Goal: Find specific page/section: Find specific page/section

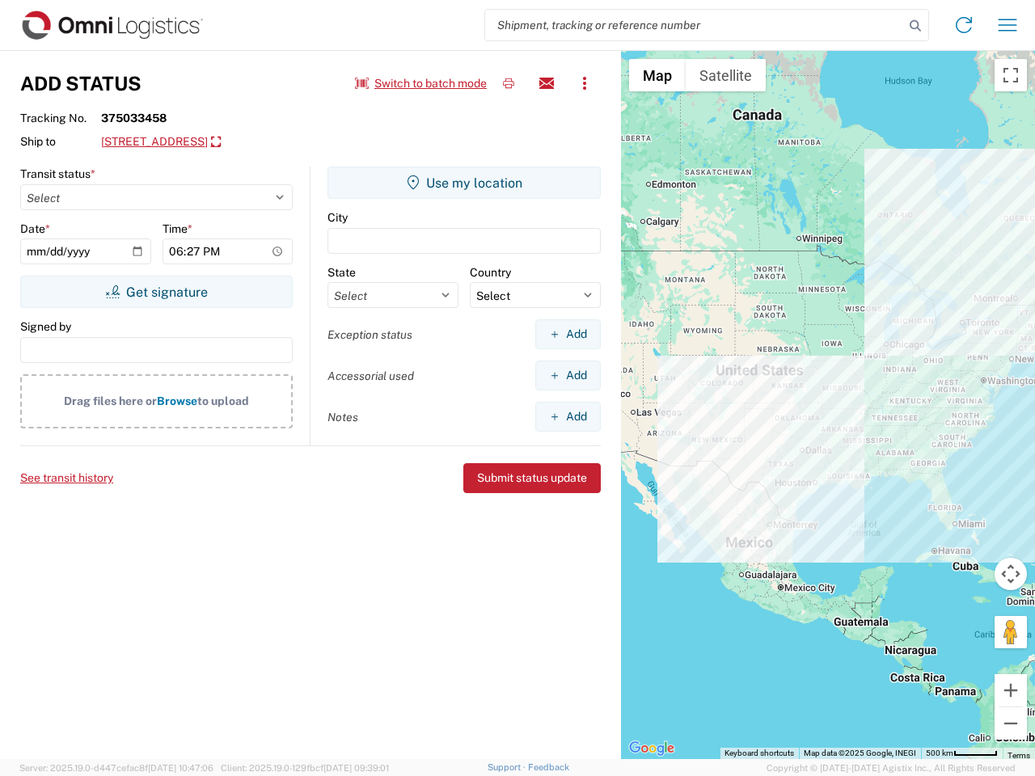
click at [695, 25] on input "search" at bounding box center [694, 25] width 419 height 31
click at [915, 26] on icon at bounding box center [915, 26] width 23 height 23
click at [964, 25] on icon at bounding box center [964, 25] width 26 height 26
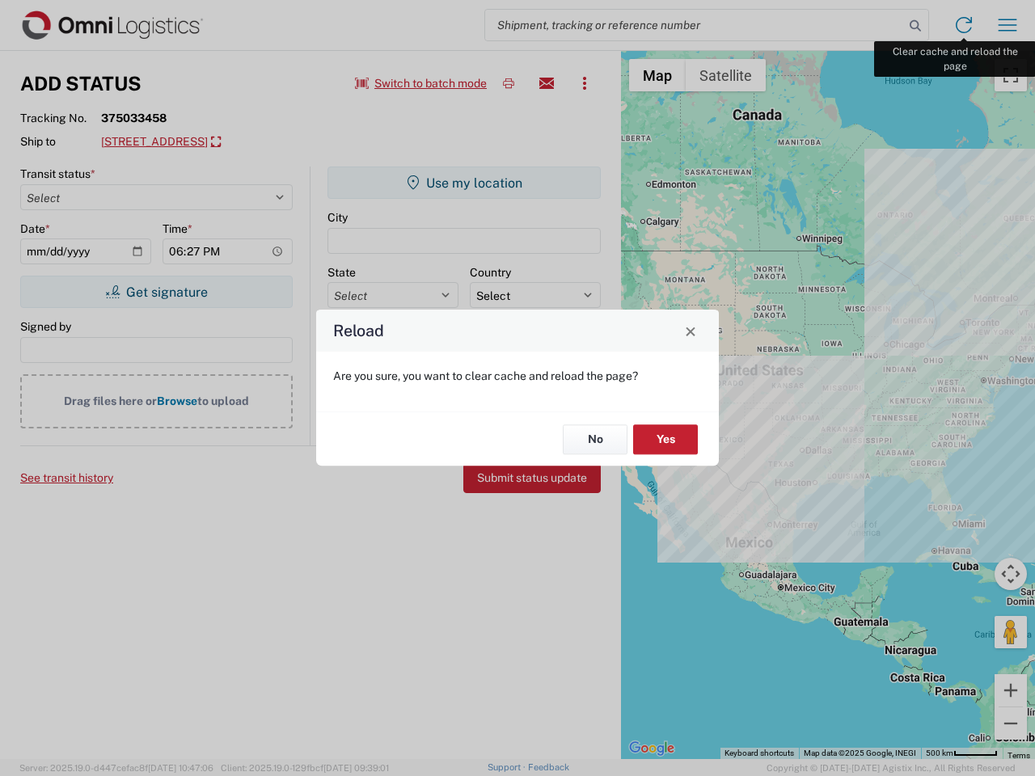
click at [1008, 25] on div "Reload Are you sure, you want to clear cache and reload the page? No Yes" at bounding box center [517, 388] width 1035 height 776
click at [421, 83] on div "Reload Are you sure, you want to clear cache and reload the page? No Yes" at bounding box center [517, 388] width 1035 height 776
click at [509, 83] on div "Reload Are you sure, you want to clear cache and reload the page? No Yes" at bounding box center [517, 388] width 1035 height 776
click at [547, 83] on div "Reload Are you sure, you want to clear cache and reload the page? No Yes" at bounding box center [517, 388] width 1035 height 776
click at [585, 83] on div "Reload Are you sure, you want to clear cache and reload the page? No Yes" at bounding box center [517, 388] width 1035 height 776
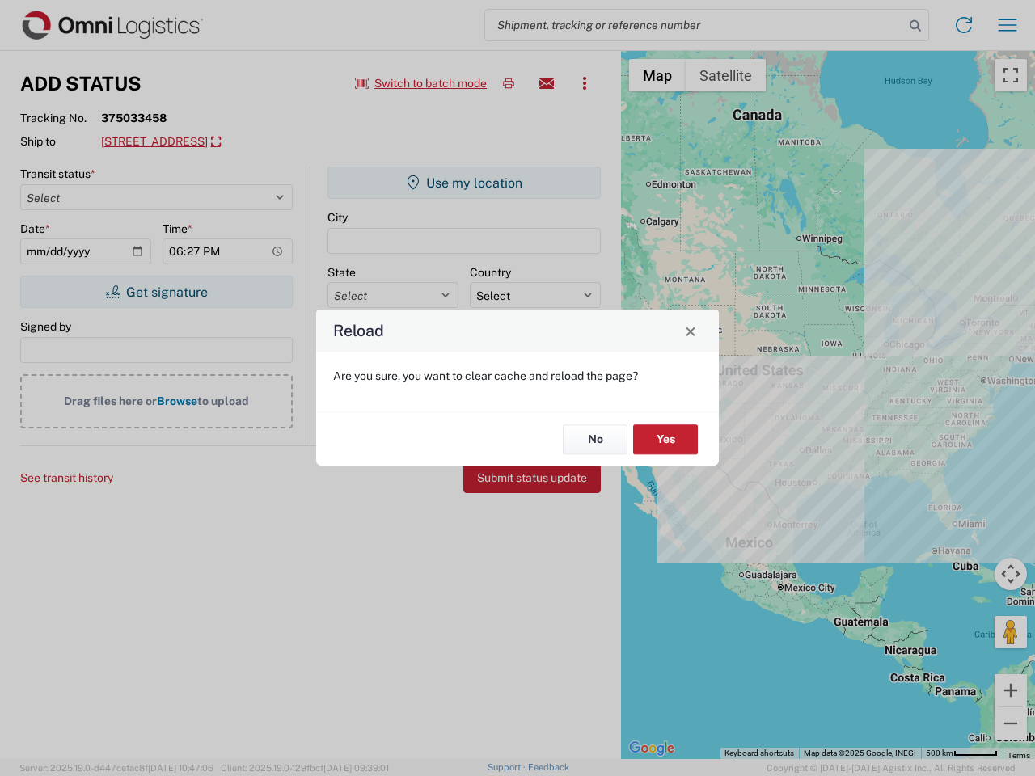
click at [235, 142] on div "Reload Are you sure, you want to clear cache and reload the page? No Yes" at bounding box center [517, 388] width 1035 height 776
click at [156, 292] on div "Reload Are you sure, you want to clear cache and reload the page? No Yes" at bounding box center [517, 388] width 1035 height 776
